Goal: Navigation & Orientation: Find specific page/section

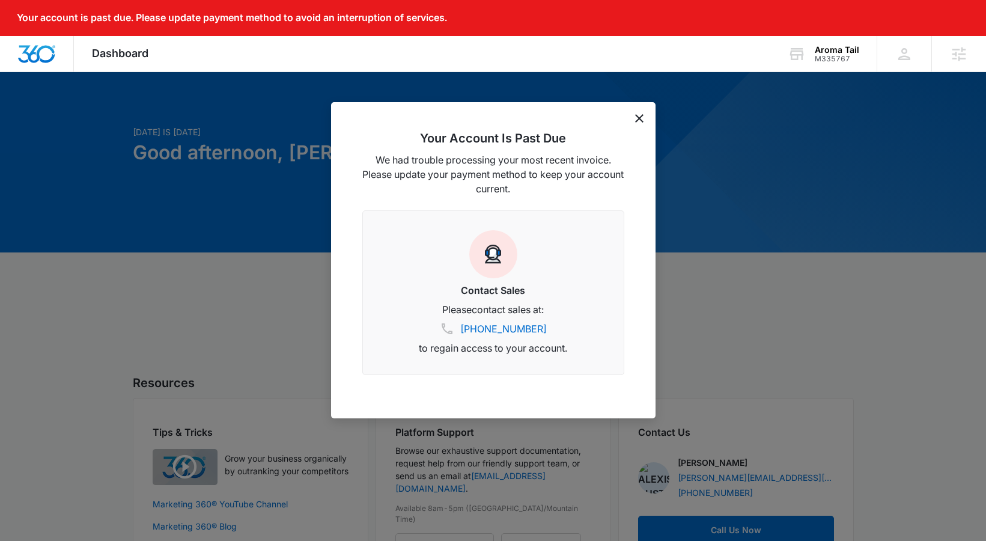
click at [635, 116] on icon "dismiss this dialog" at bounding box center [639, 118] width 8 height 8
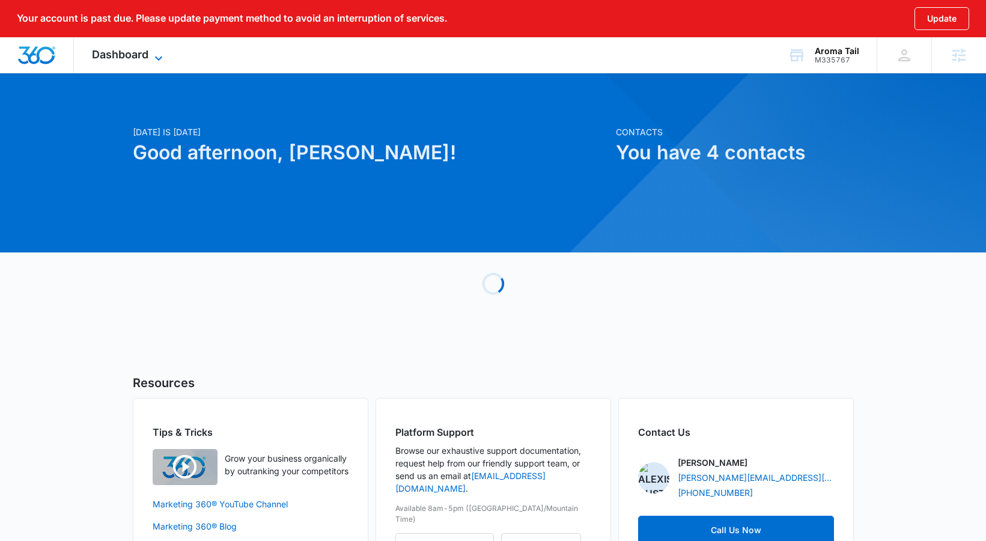
click at [113, 53] on span "Dashboard" at bounding box center [120, 54] width 56 height 13
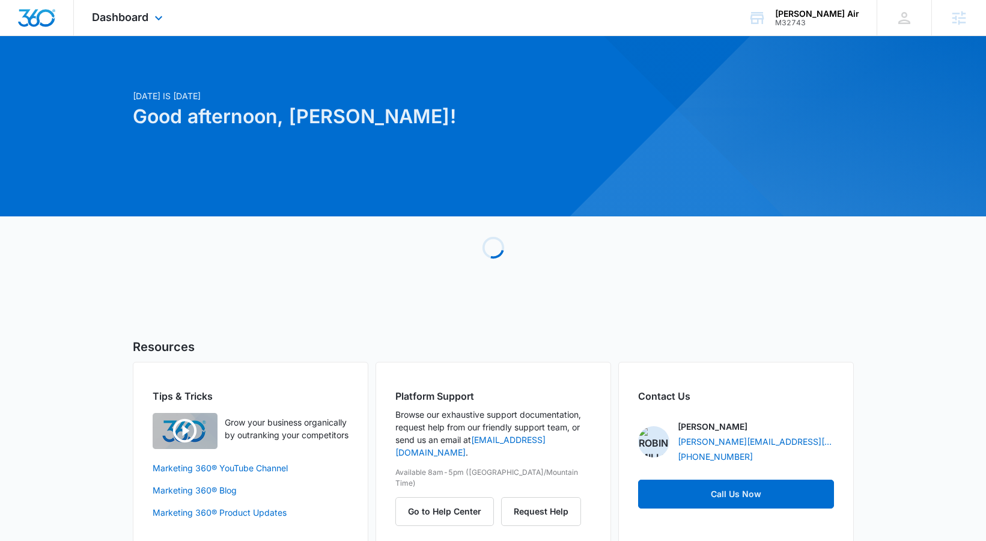
click at [137, 24] on div "Dashboard Apps Reputation Websites Forms CRM Email Social Content Ads Intellige…" at bounding box center [129, 17] width 110 height 35
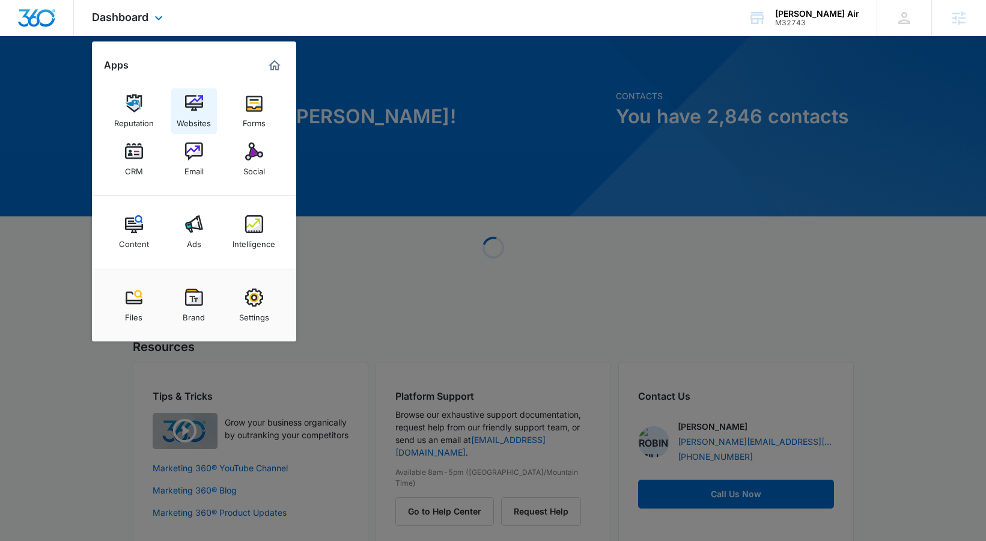
click at [198, 103] on img at bounding box center [194, 103] width 18 height 18
